Goal: Task Accomplishment & Management: Manage account settings

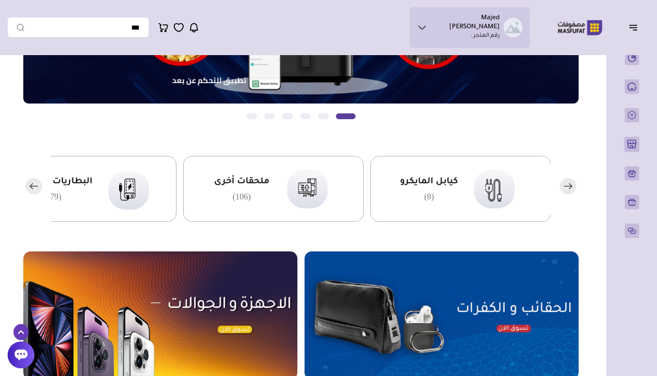
scroll to position [116, 0]
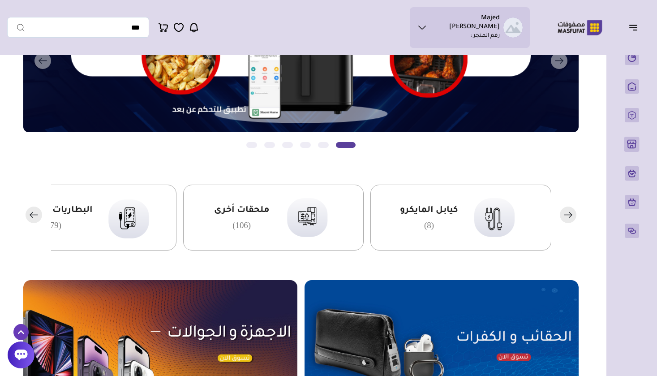
click at [36, 214] on rect "button" at bounding box center [34, 215] width 17 height 17
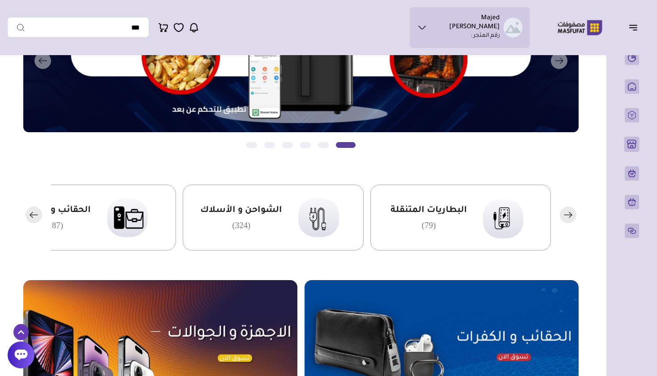
click at [36, 214] on rect "button" at bounding box center [34, 215] width 17 height 17
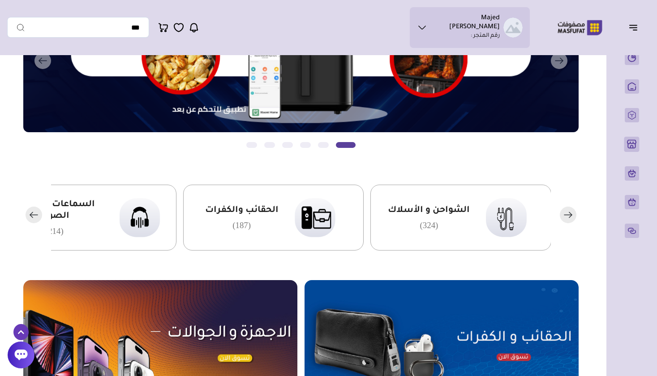
click at [36, 214] on rect "button" at bounding box center [34, 215] width 17 height 17
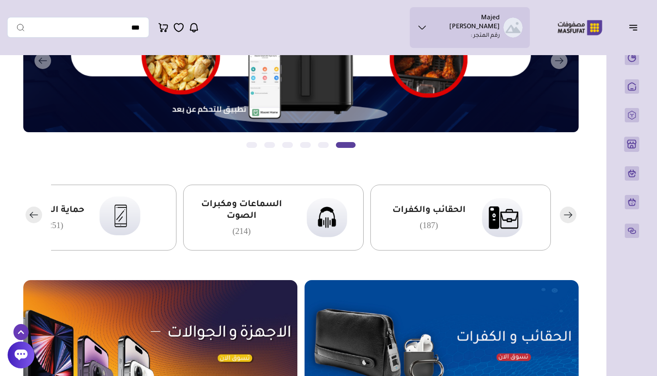
click at [36, 214] on rect "button" at bounding box center [34, 215] width 17 height 17
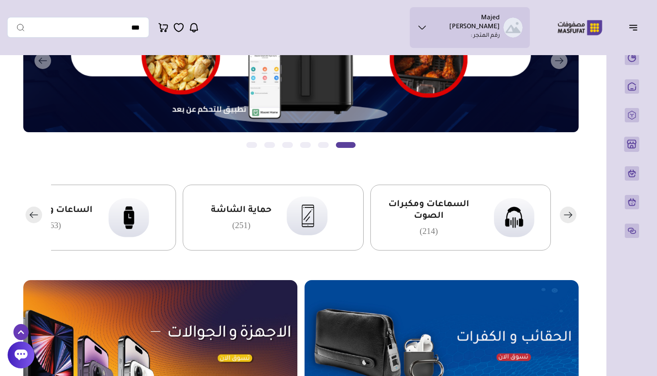
click at [36, 214] on rect "button" at bounding box center [34, 215] width 17 height 17
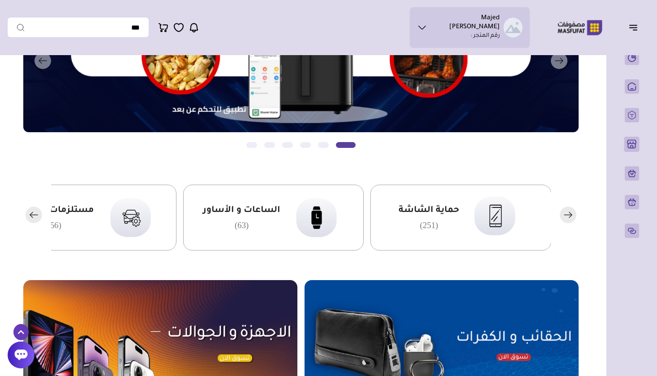
click at [36, 214] on rect "button" at bounding box center [34, 215] width 17 height 17
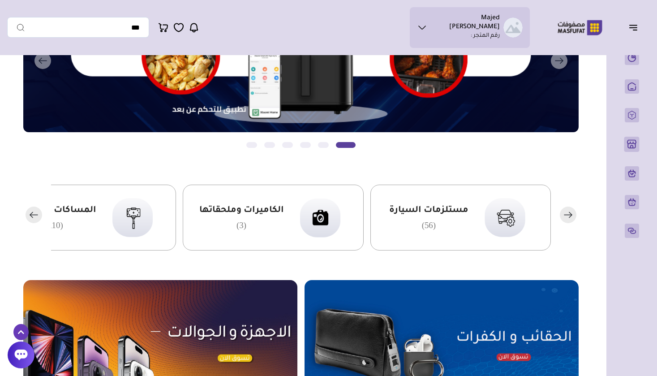
click at [36, 214] on rect "button" at bounding box center [34, 215] width 17 height 17
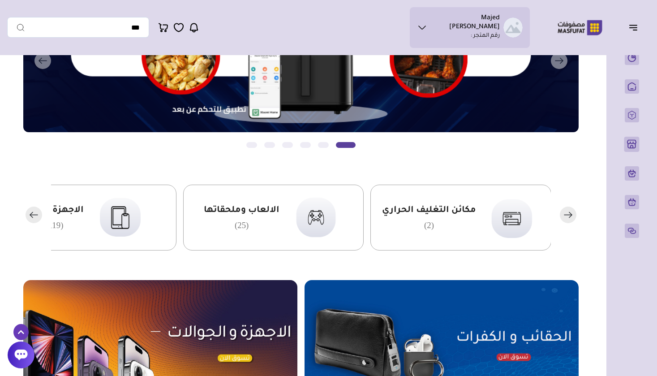
click at [36, 214] on rect "button" at bounding box center [34, 215] width 17 height 17
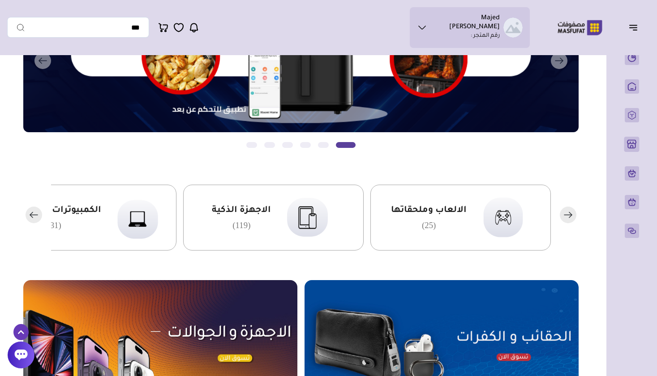
click at [423, 206] on span "الالعاب وملحقاتها" at bounding box center [429, 211] width 76 height 12
click at [426, 26] on icon at bounding box center [422, 27] width 7 height 3
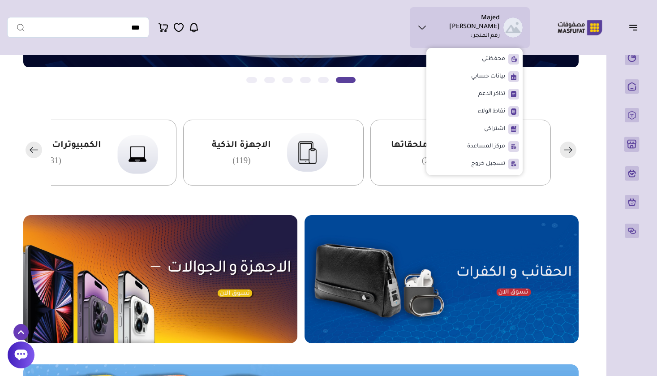
scroll to position [181, 0]
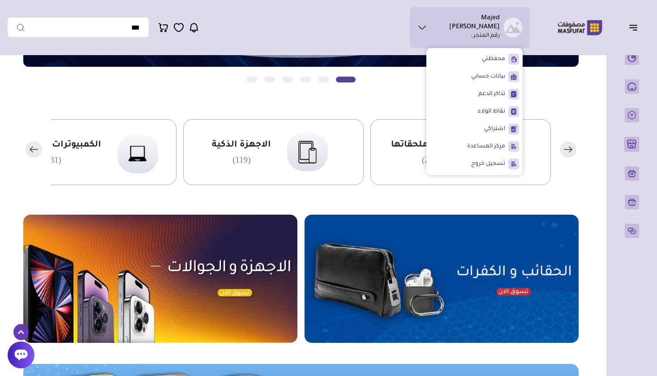
click at [192, 290] on img at bounding box center [160, 279] width 274 height 128
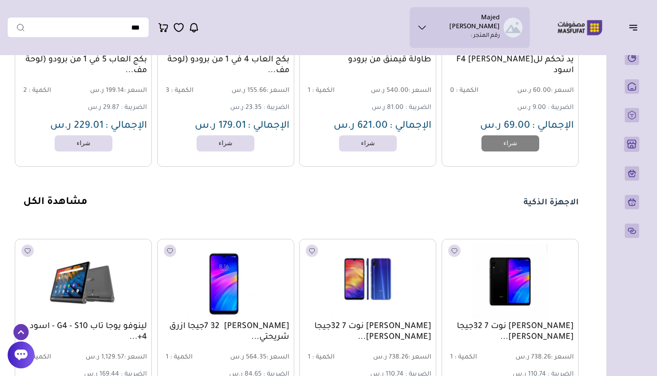
scroll to position [3962, 0]
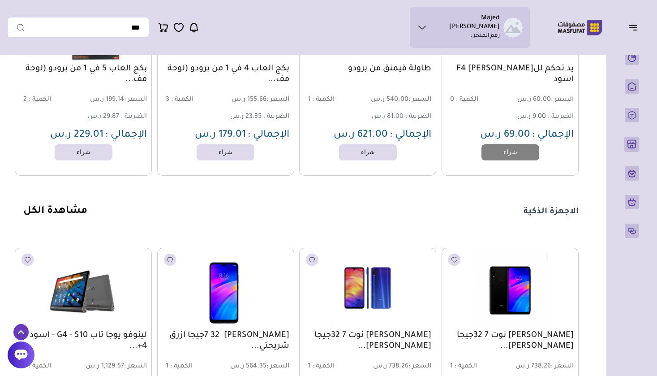
click at [46, 208] on link "مشاهدة الكل" at bounding box center [55, 211] width 64 height 11
click at [427, 28] on icon at bounding box center [422, 27] width 10 height 11
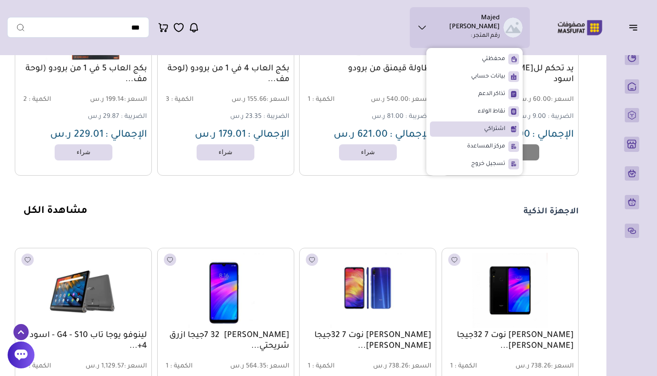
click at [493, 125] on span "اشتراكي" at bounding box center [494, 129] width 21 height 9
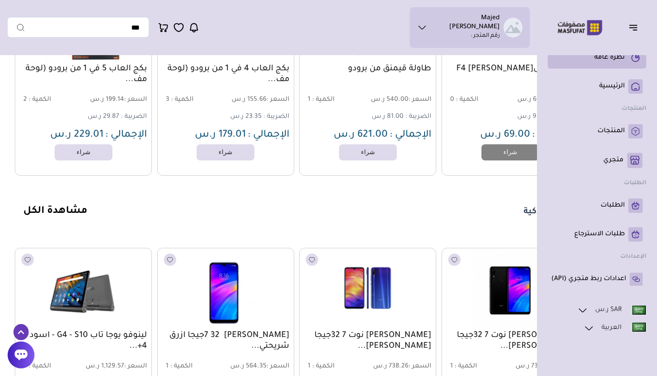
click at [615, 58] on p "نظرة عامة" at bounding box center [610, 57] width 30 height 9
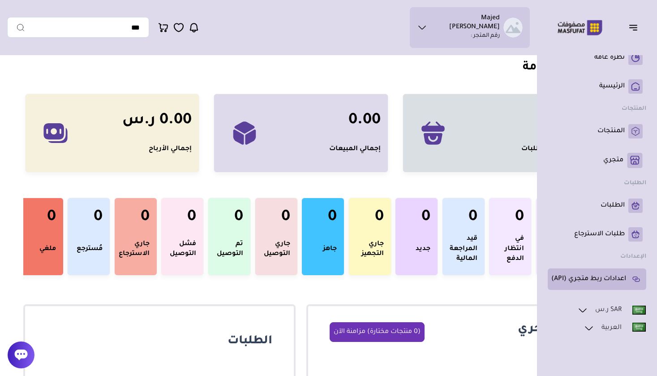
click at [586, 282] on p "اعدادات ربط متجري (API)" at bounding box center [589, 279] width 75 height 9
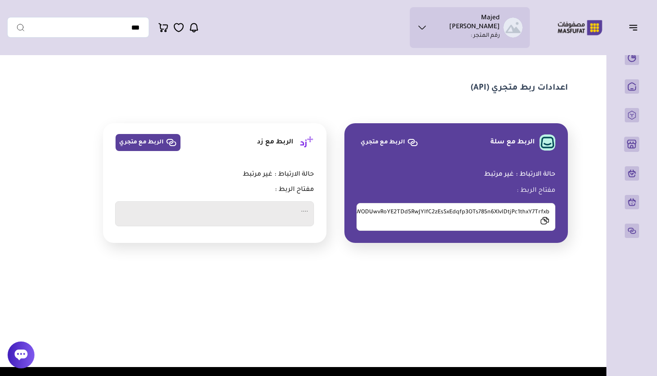
click at [543, 220] on icon at bounding box center [544, 220] width 9 height 9
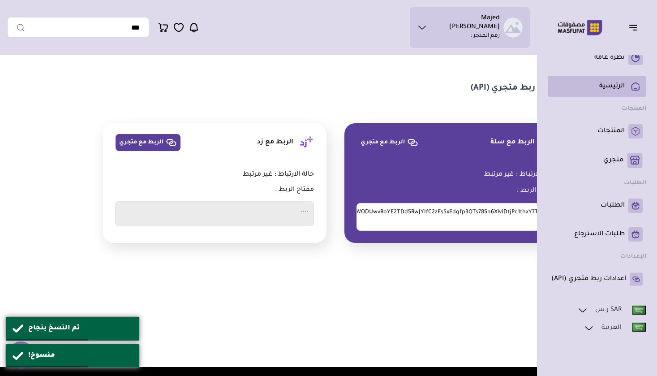
click at [612, 91] on p "الرئيسية" at bounding box center [613, 86] width 26 height 9
